Goal: Check status

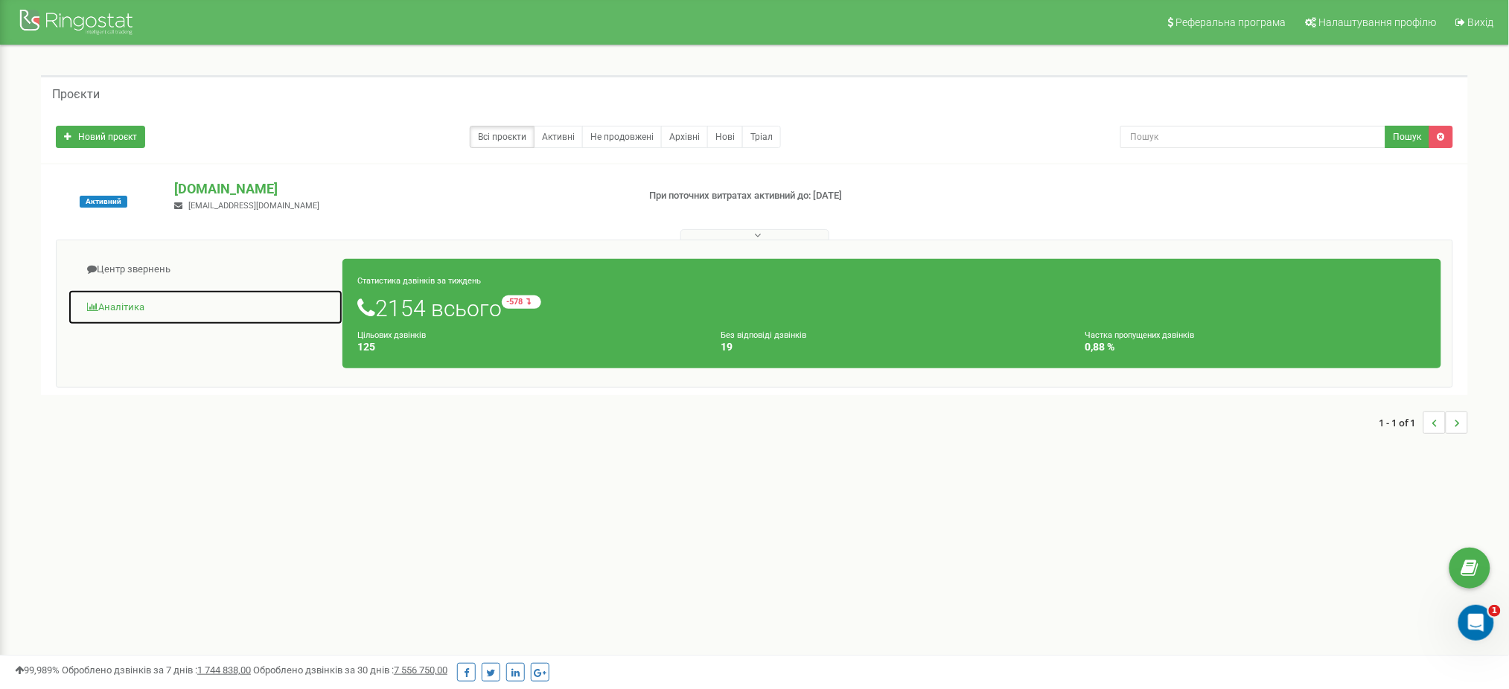
click at [124, 306] on link "Аналiтика" at bounding box center [205, 308] width 275 height 36
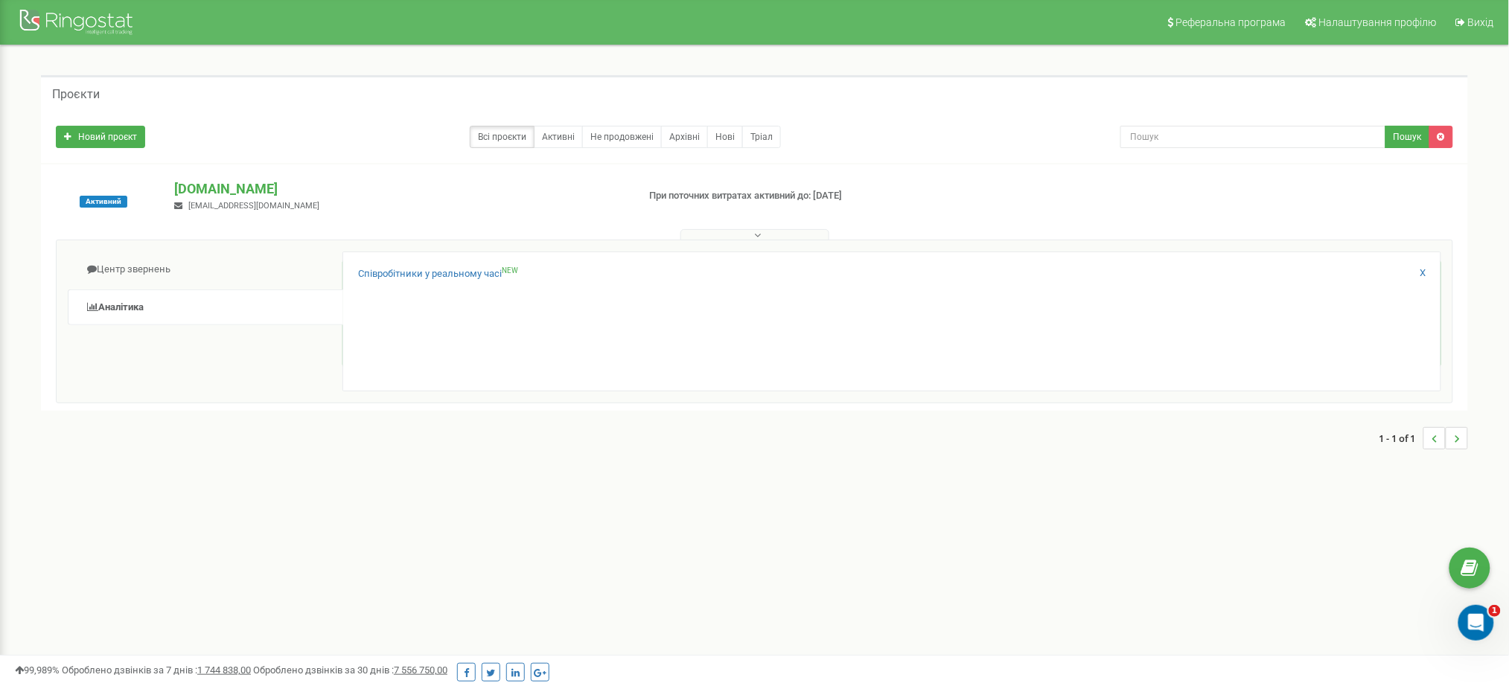
click at [398, 266] on div "Співробітники у реальному часі NEW X" at bounding box center [891, 322] width 1099 height 140
click at [405, 271] on link "Співробітники у реальному часі NEW" at bounding box center [438, 274] width 160 height 14
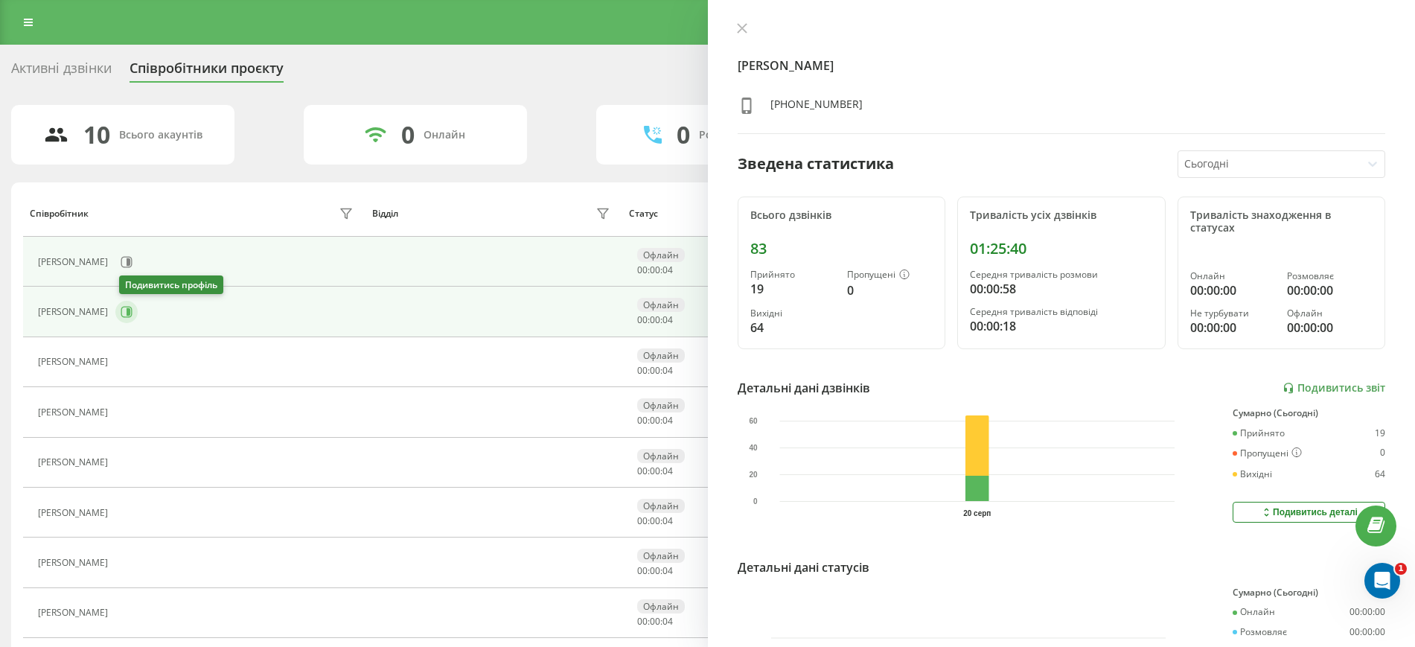
click at [128, 312] on icon at bounding box center [127, 312] width 12 height 12
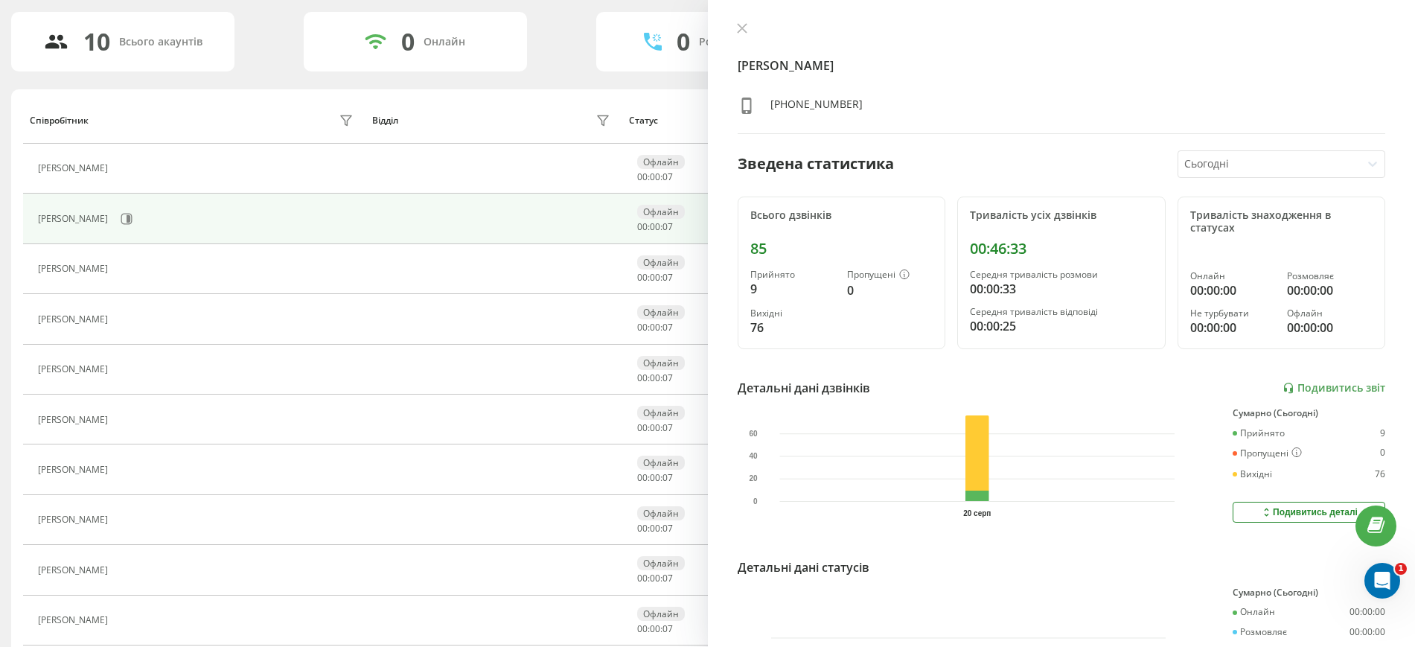
scroll to position [147, 0]
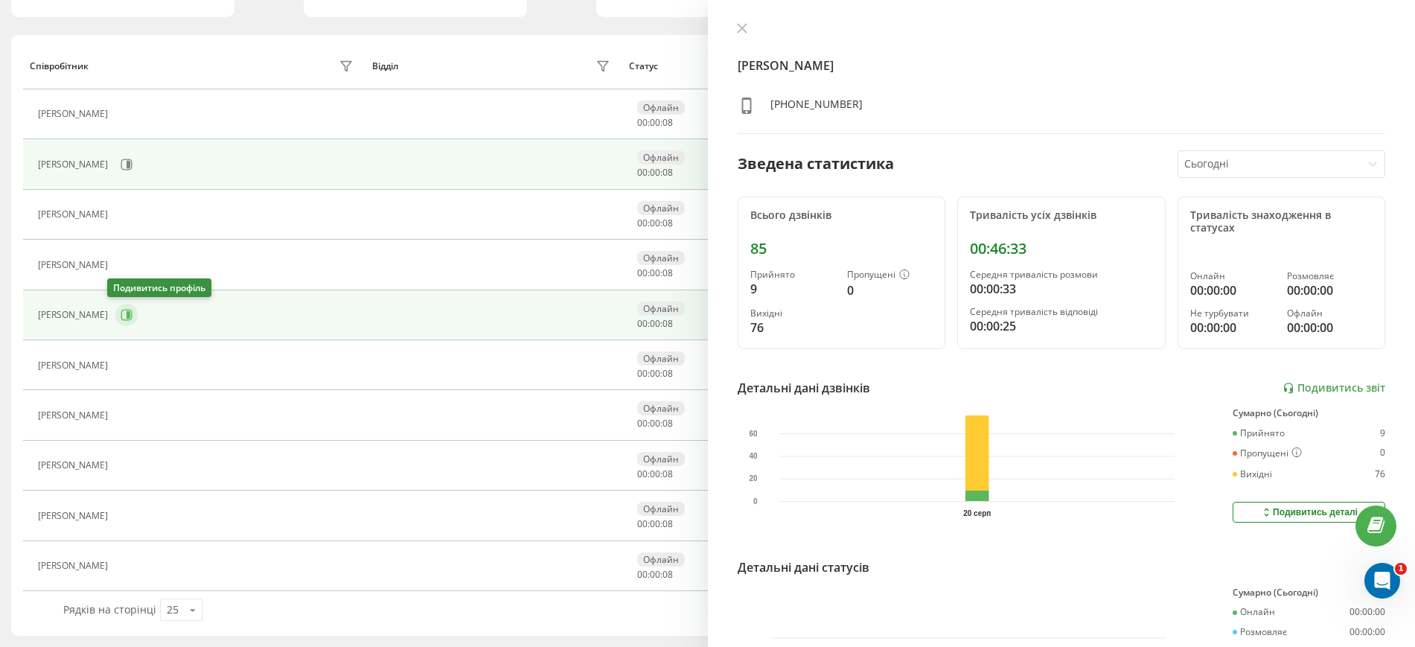
click at [121, 318] on icon at bounding box center [127, 315] width 12 height 12
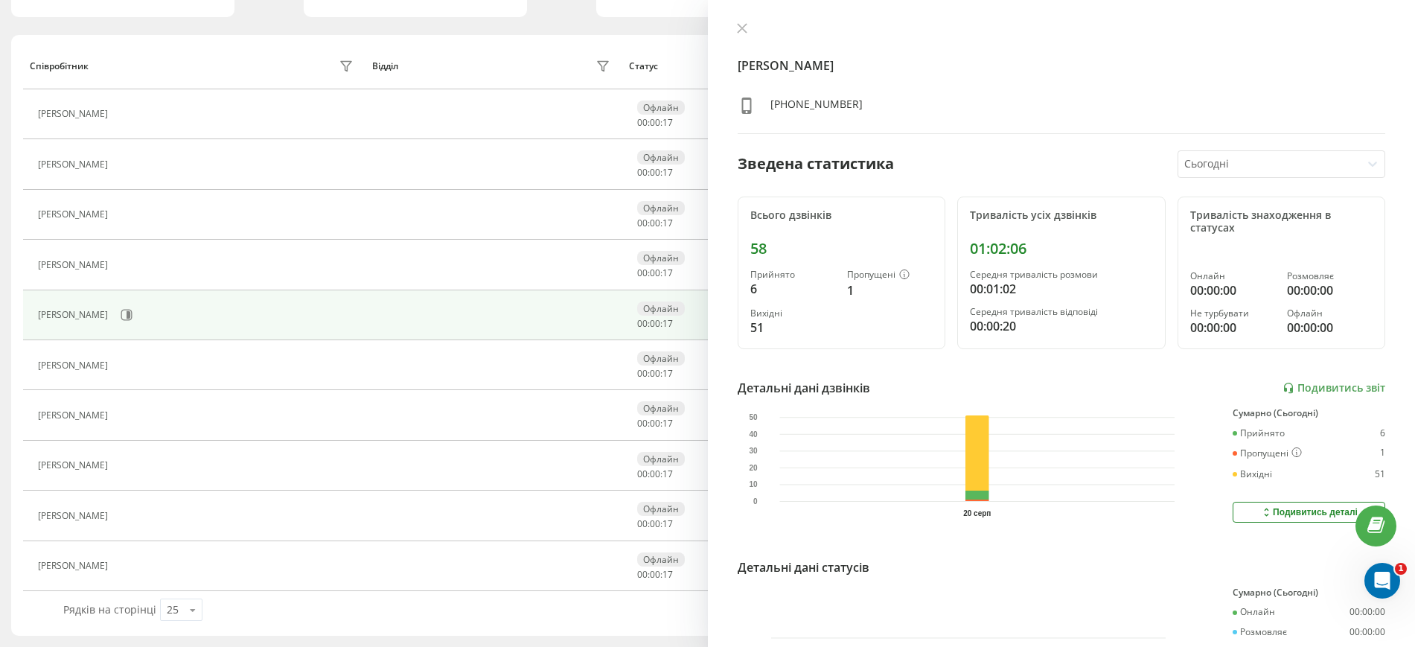
click at [716, 584] on div "Драб Світлана +380638454533 Зведена статистика Сьогодні Всього дзвінків 58 Прий…" at bounding box center [1062, 323] width 708 height 647
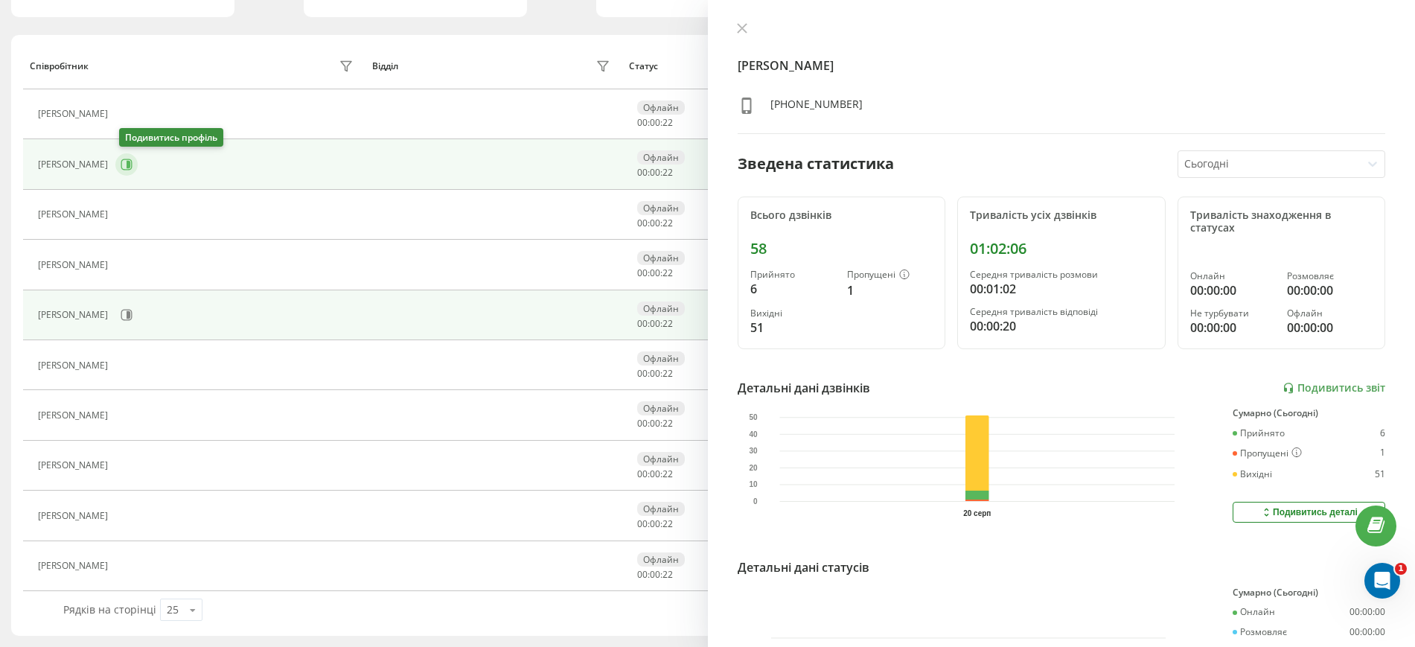
click at [124, 162] on icon at bounding box center [127, 165] width 12 height 12
click at [121, 311] on icon at bounding box center [127, 315] width 12 height 12
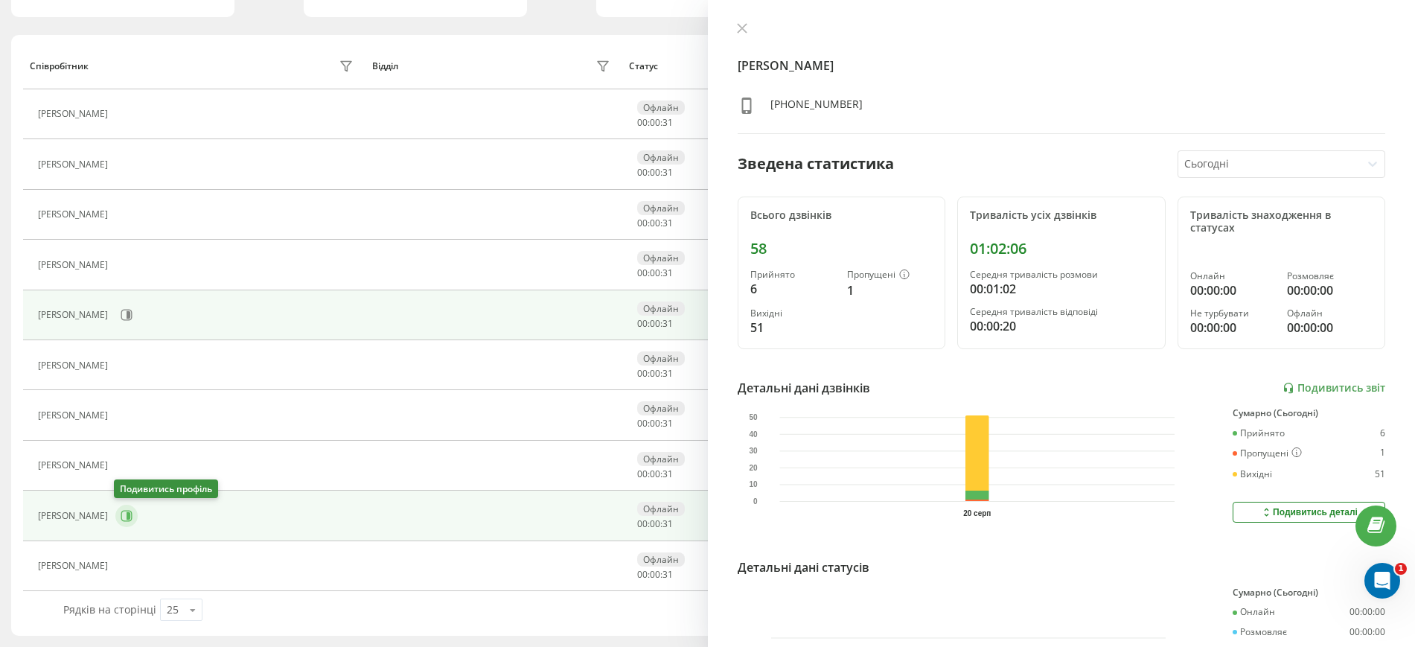
click at [127, 519] on icon at bounding box center [129, 515] width 4 height 7
click at [121, 314] on icon at bounding box center [127, 315] width 12 height 12
